Goal: Feedback & Contribution: Leave review/rating

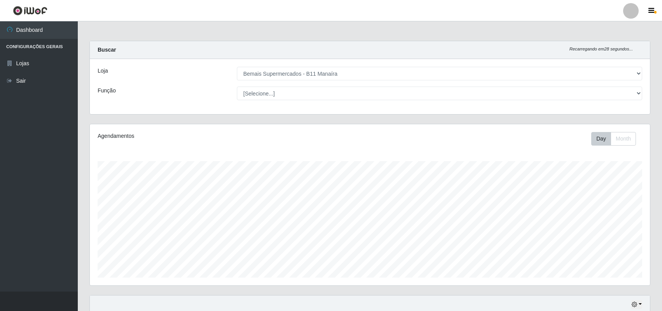
select select "409"
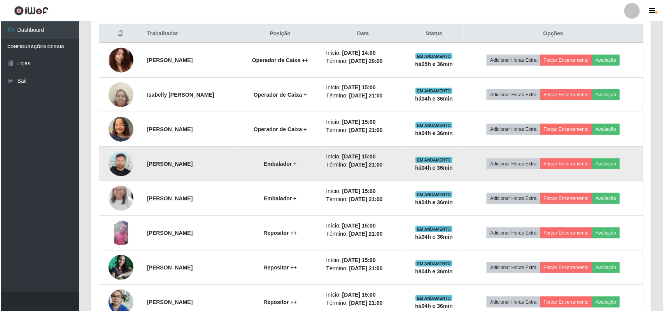
scroll to position [345, 0]
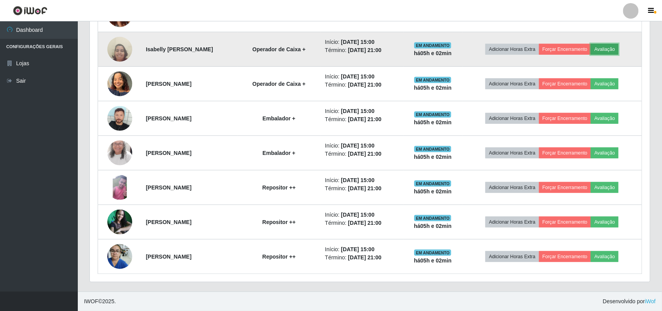
click at [618, 47] on button "Avaliação" at bounding box center [605, 49] width 28 height 11
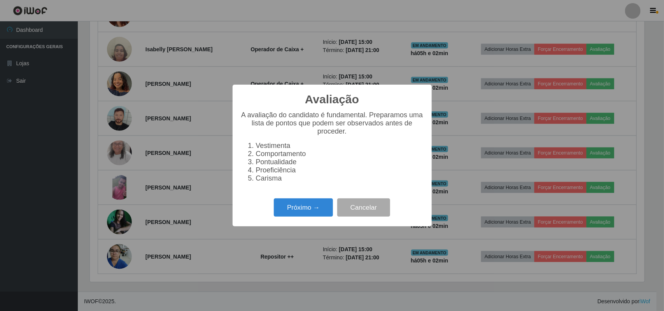
scroll to position [162, 554]
click at [313, 217] on button "Próximo →" at bounding box center [303, 208] width 59 height 18
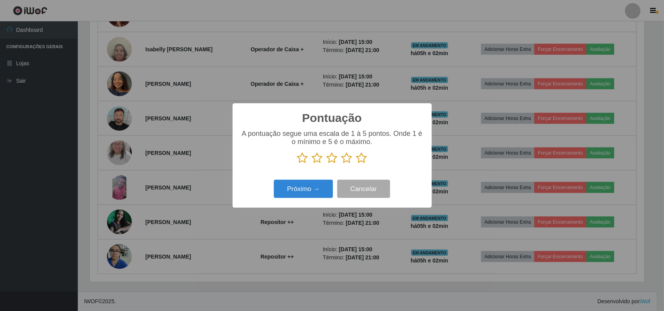
click at [301, 160] on icon at bounding box center [302, 158] width 11 height 12
click at [297, 164] on input "radio" at bounding box center [297, 164] width 0 height 0
click at [318, 159] on icon at bounding box center [317, 158] width 11 height 12
click at [312, 164] on input "radio" at bounding box center [312, 164] width 0 height 0
click at [332, 161] on icon at bounding box center [332, 158] width 11 height 12
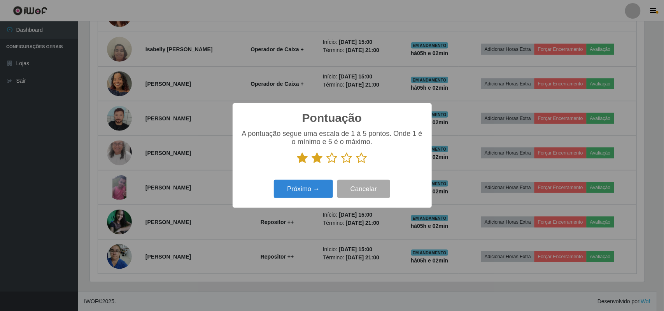
click at [327, 164] on input "radio" at bounding box center [327, 164] width 0 height 0
click at [350, 161] on icon at bounding box center [346, 158] width 11 height 12
click at [341, 164] on input "radio" at bounding box center [341, 164] width 0 height 0
click at [357, 161] on icon at bounding box center [361, 158] width 11 height 12
click at [356, 164] on input "radio" at bounding box center [356, 164] width 0 height 0
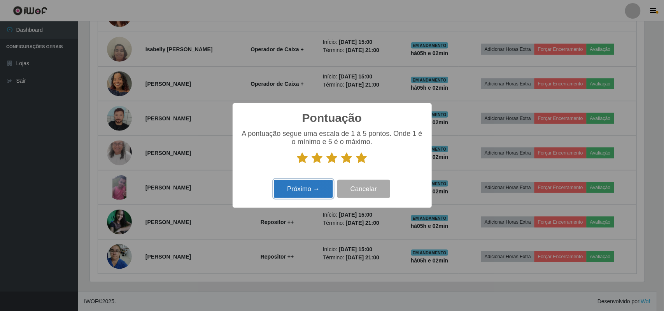
click at [317, 185] on button "Próximo →" at bounding box center [303, 189] width 59 height 18
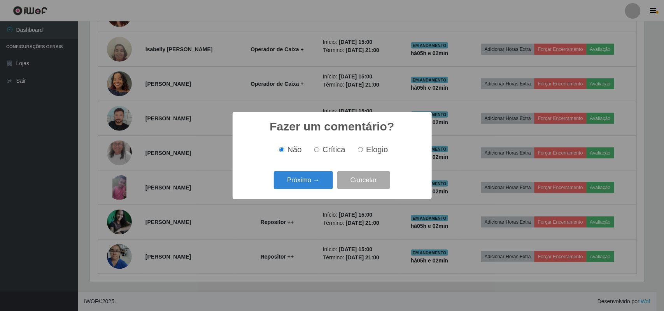
click at [364, 149] on label "Elogio" at bounding box center [371, 149] width 33 height 9
click at [363, 149] on input "Elogio" at bounding box center [360, 149] width 5 height 5
radio input "true"
click at [293, 185] on button "Próximo →" at bounding box center [303, 180] width 59 height 18
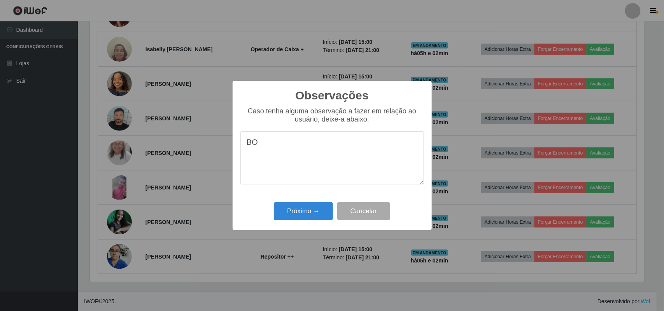
type textarea "B"
drag, startPoint x: 379, startPoint y: 150, endPoint x: 336, endPoint y: 166, distance: 46.4
click at [336, 166] on textarea "BOM DESEMPENHO,EDUCADA E PROATIVA" at bounding box center [332, 157] width 184 height 53
type textarea "BOM DESEMPENHO,EDUCADA E PROATIVA"
click at [307, 215] on button "Próximo →" at bounding box center [303, 212] width 59 height 18
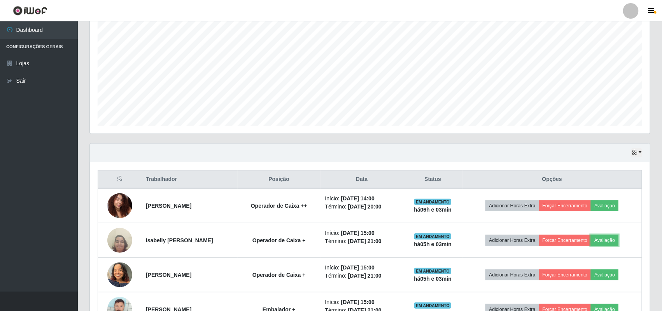
scroll to position [150, 0]
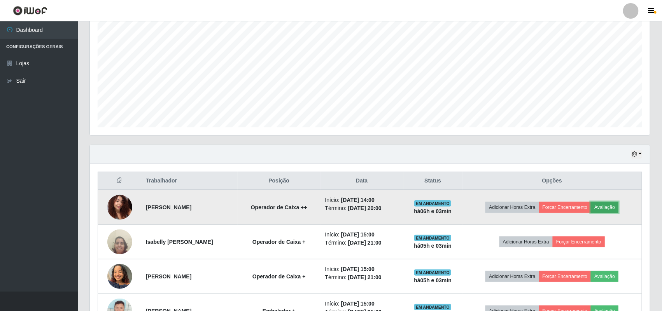
click at [613, 205] on button "Avaliação" at bounding box center [605, 207] width 28 height 11
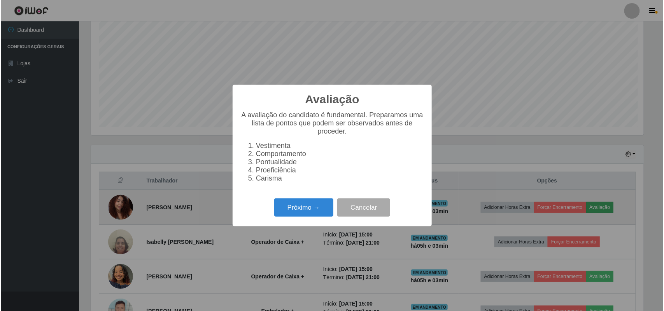
scroll to position [162, 554]
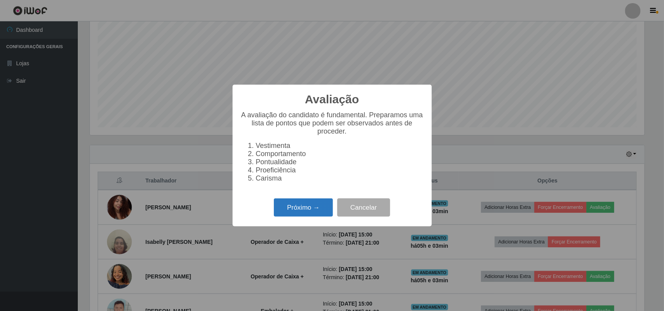
click at [317, 217] on button "Próximo →" at bounding box center [303, 208] width 59 height 18
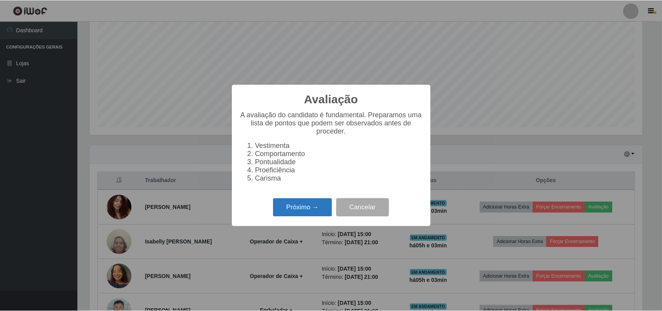
scroll to position [388630, 388236]
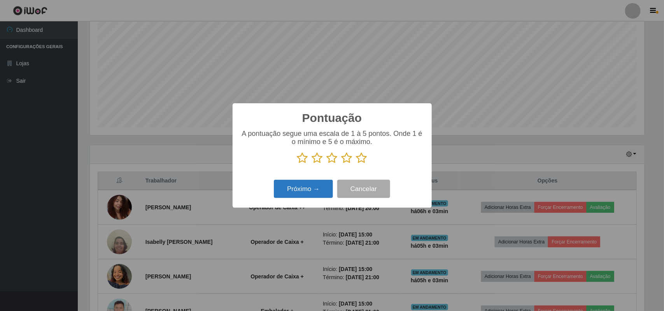
click at [299, 191] on button "Próximo →" at bounding box center [303, 189] width 59 height 18
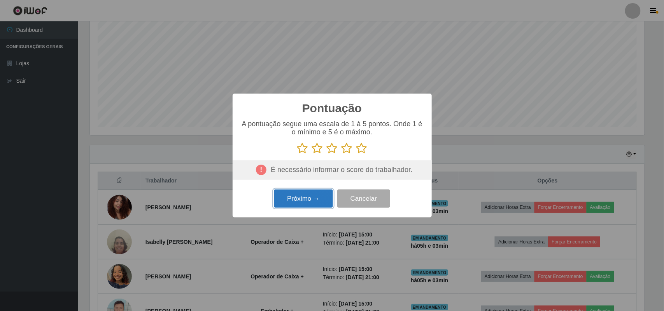
click at [313, 203] on button "Próximo →" at bounding box center [303, 199] width 59 height 18
click at [371, 203] on button "Cancelar" at bounding box center [363, 199] width 53 height 18
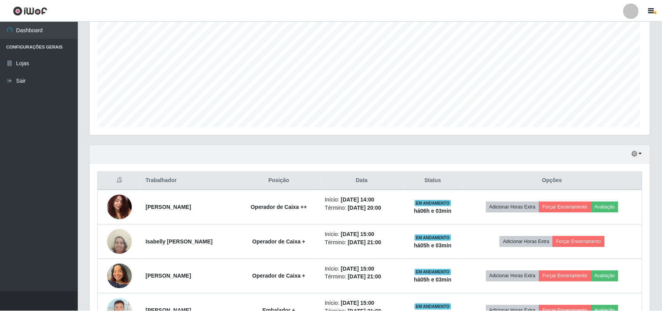
scroll to position [162, 560]
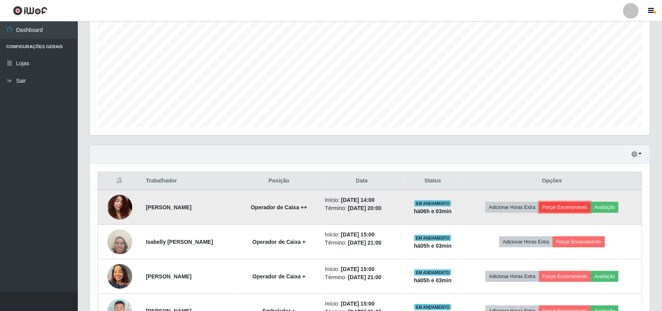
click at [569, 208] on button "Forçar Encerramento" at bounding box center [565, 207] width 52 height 11
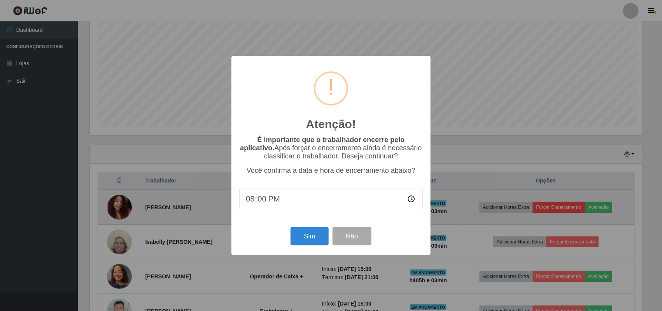
scroll to position [162, 554]
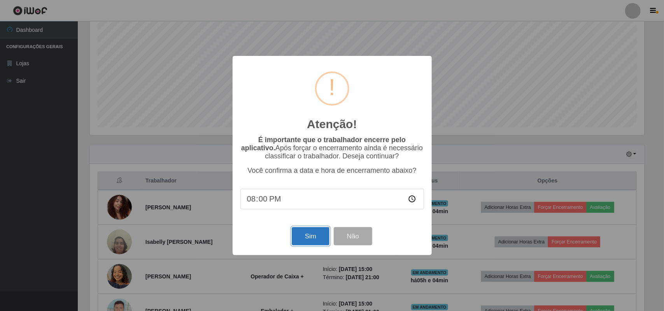
click at [301, 243] on button "Sim" at bounding box center [311, 236] width 38 height 18
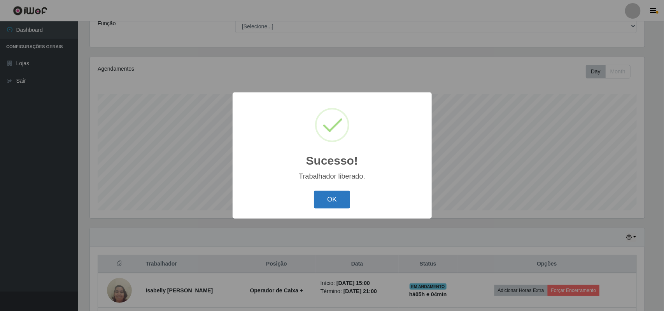
click at [322, 197] on button "OK" at bounding box center [332, 200] width 36 height 18
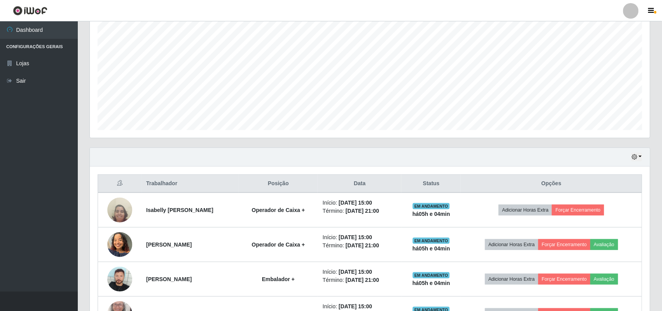
scroll to position [164, 0]
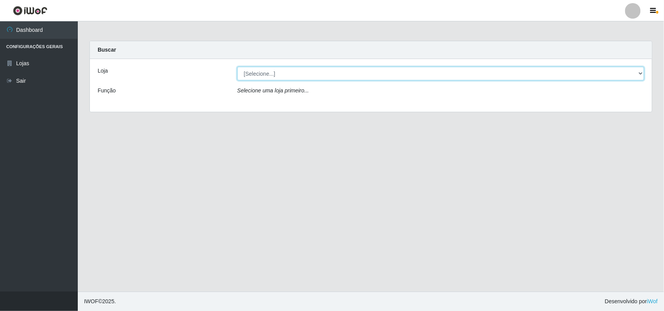
click at [638, 73] on select "[Selecione...] Bemais Supermercados - B11 Manaíra" at bounding box center [440, 74] width 407 height 14
select select "409"
click at [237, 67] on select "[Selecione...] Bemais Supermercados - B11 Manaíra" at bounding box center [440, 74] width 407 height 14
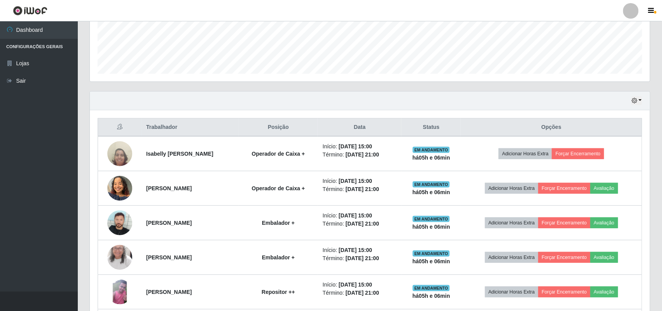
scroll to position [243, 0]
